Goal: Task Accomplishment & Management: Manage account settings

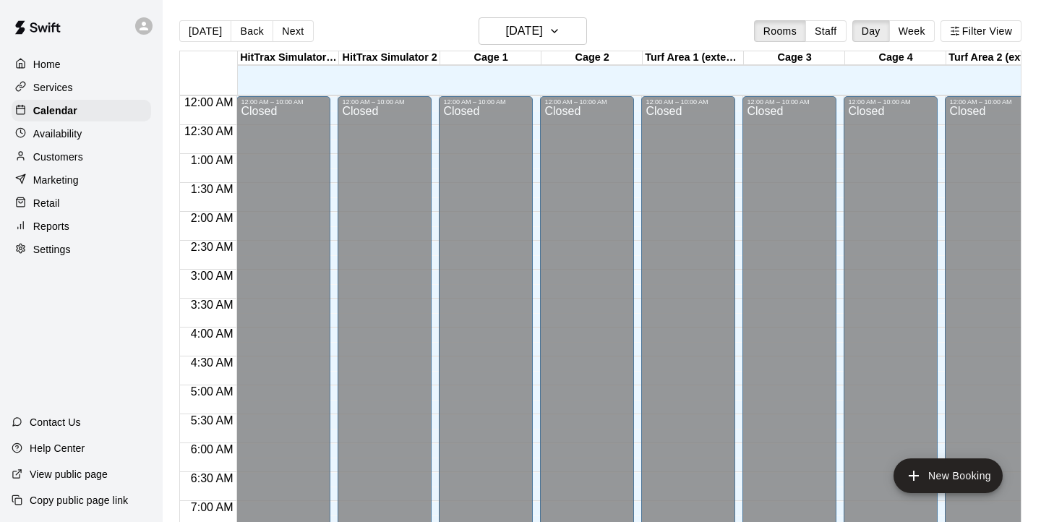
scroll to position [585, 0]
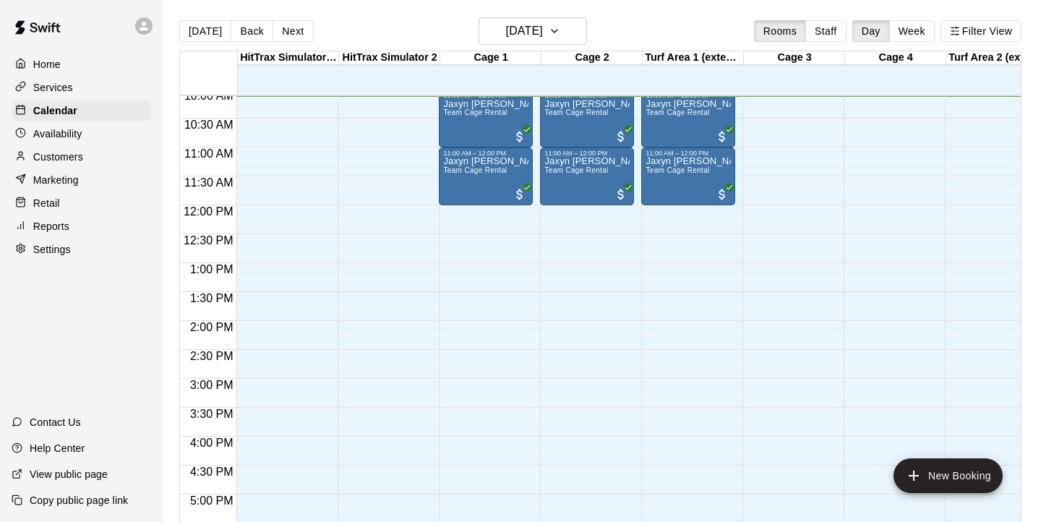
click at [33, 69] on p "Home" at bounding box center [46, 64] width 27 height 14
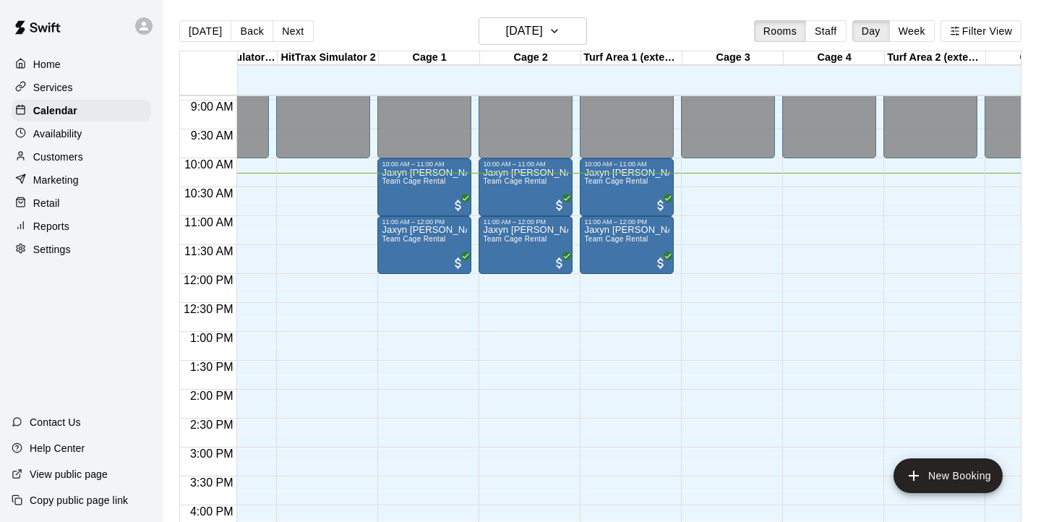
click at [43, 57] on p "Home" at bounding box center [46, 64] width 27 height 14
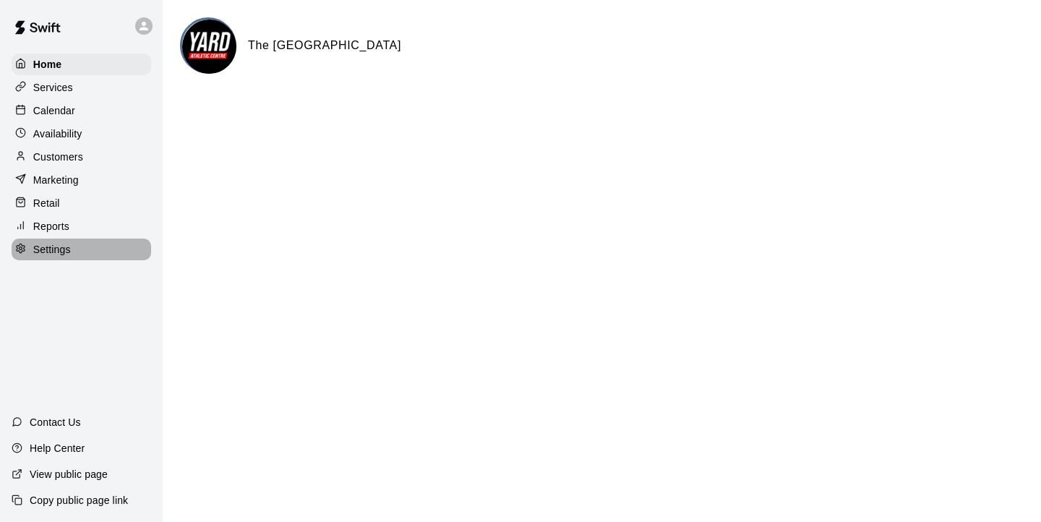
click at [51, 247] on p "Settings" at bounding box center [52, 249] width 38 height 14
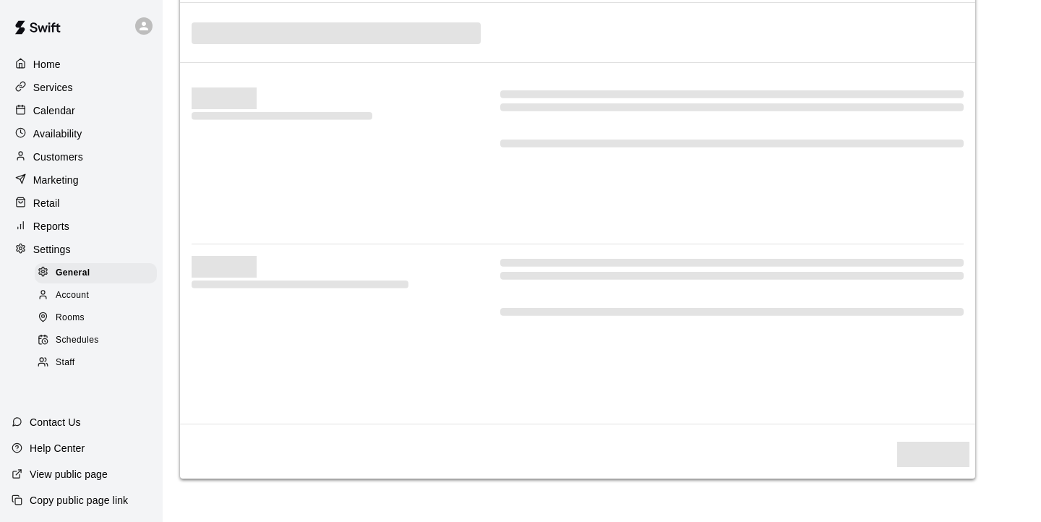
select select "**"
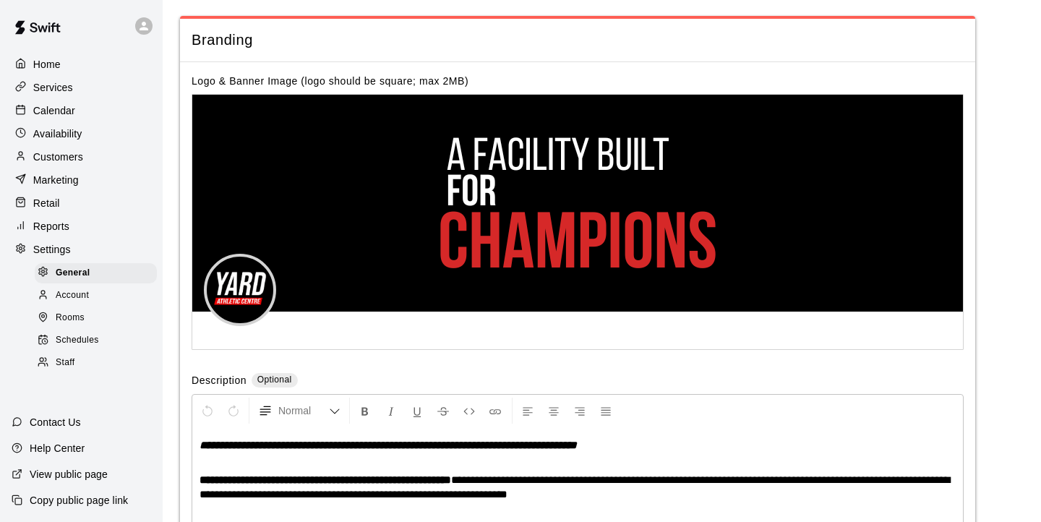
click at [81, 291] on span "Account" at bounding box center [72, 295] width 33 height 14
